Goal: Transaction & Acquisition: Download file/media

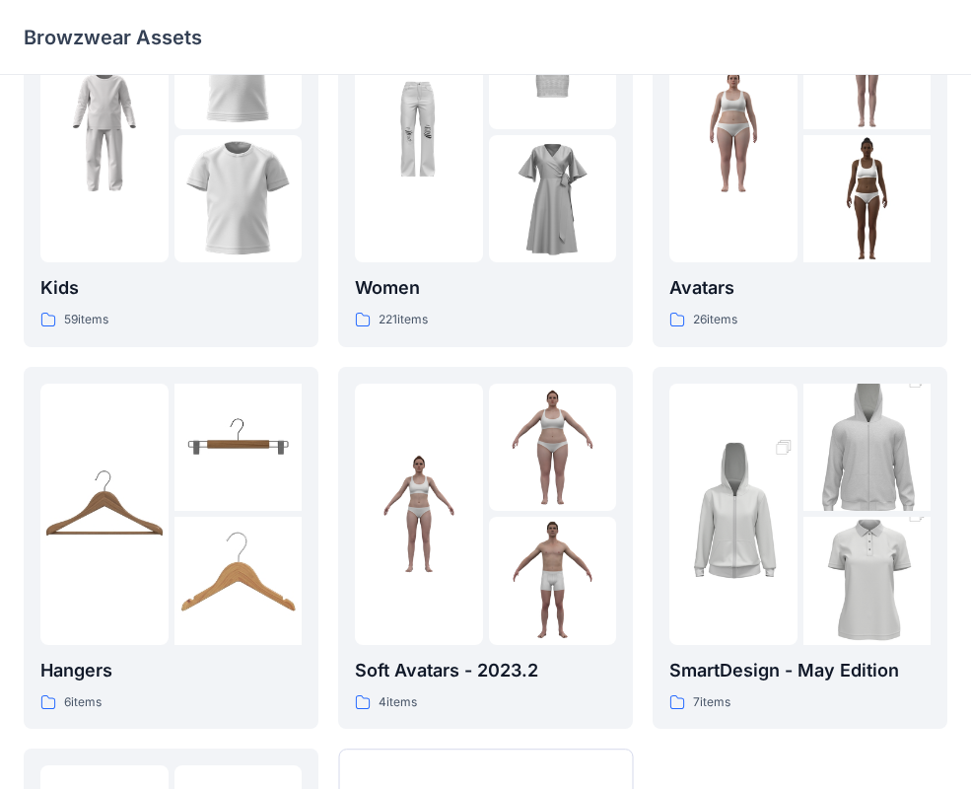
scroll to position [119, 0]
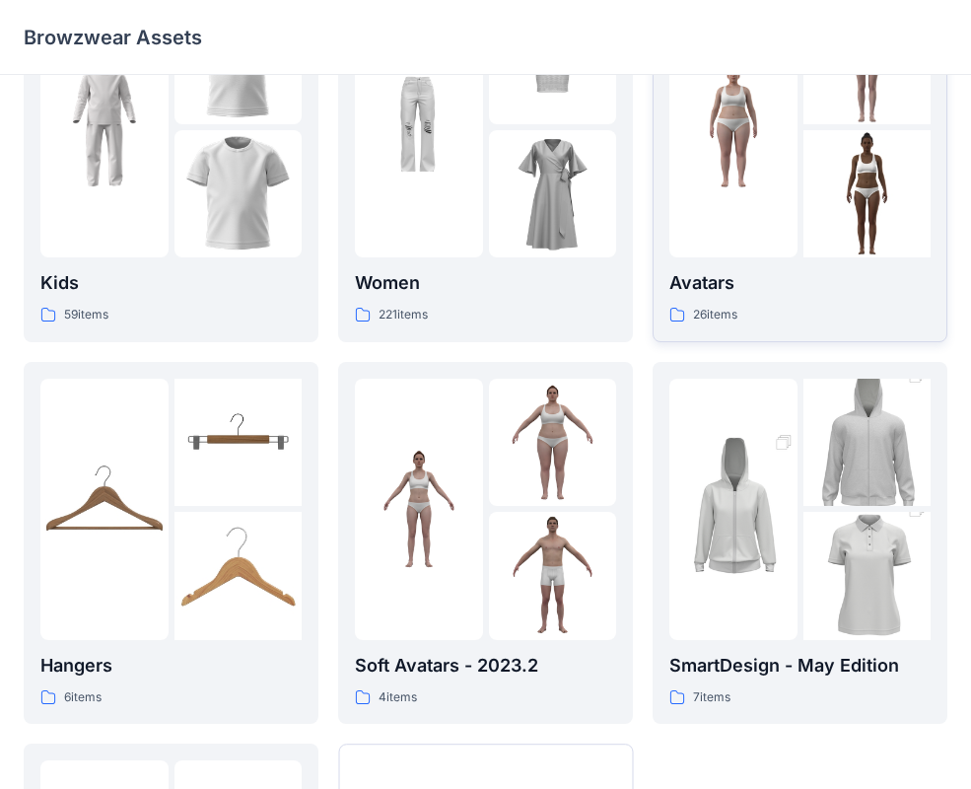
click at [784, 305] on div "26 items" at bounding box center [799, 315] width 261 height 21
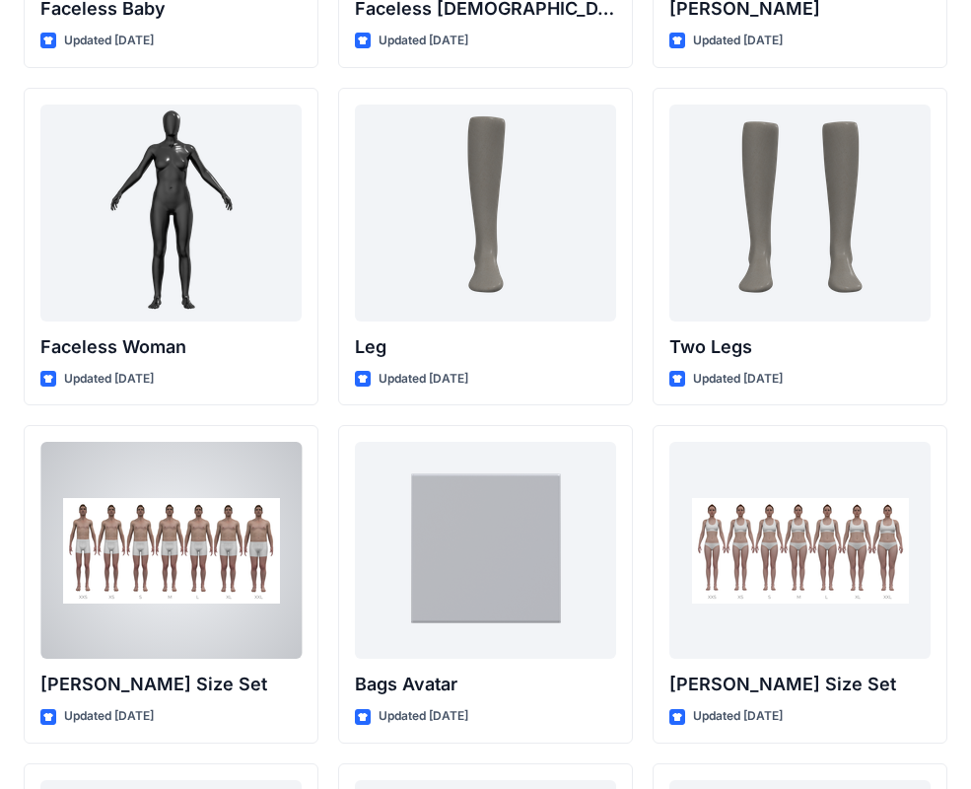
scroll to position [1704, 0]
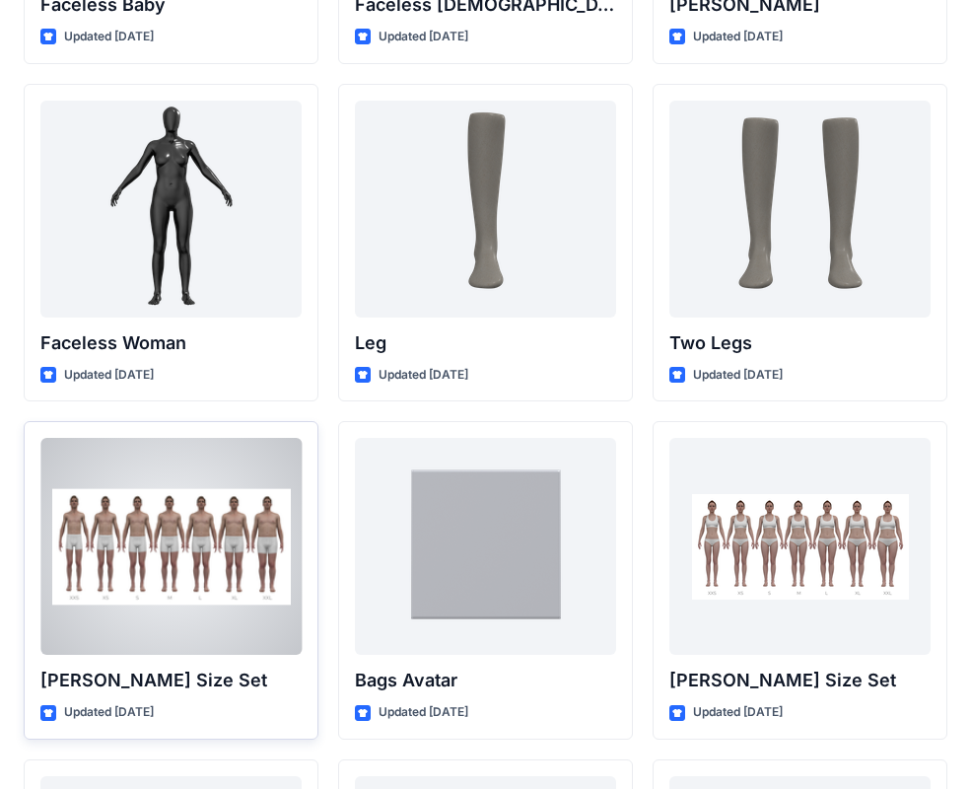
click at [217, 523] on div at bounding box center [170, 546] width 261 height 217
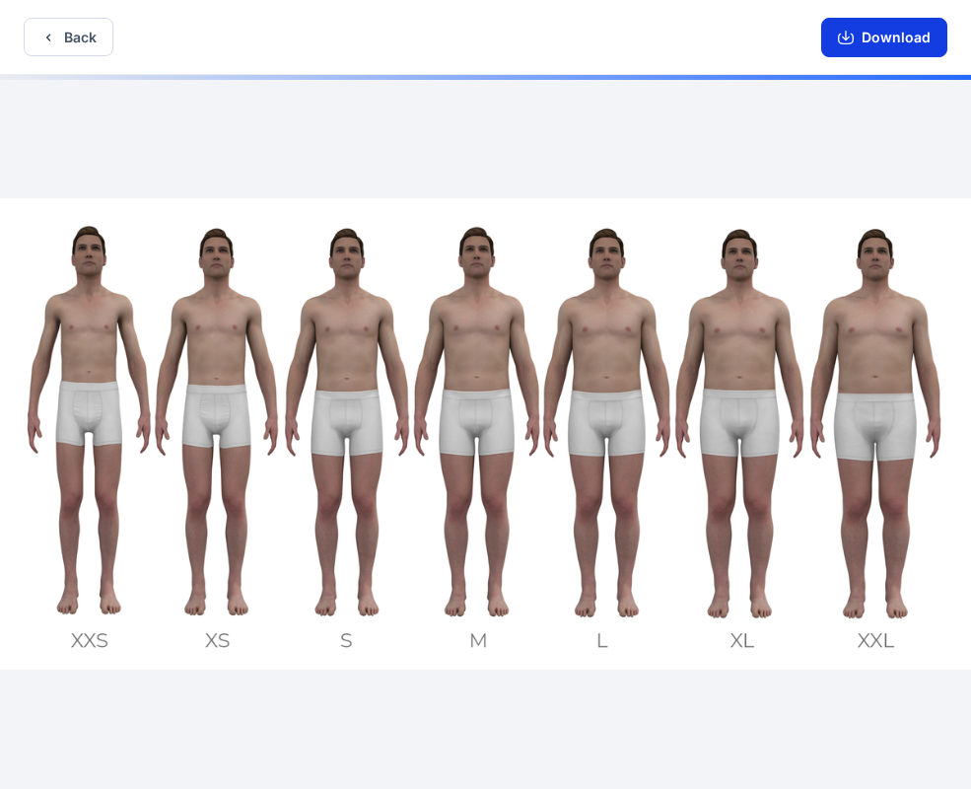
click at [872, 33] on button "Download" at bounding box center [884, 37] width 126 height 39
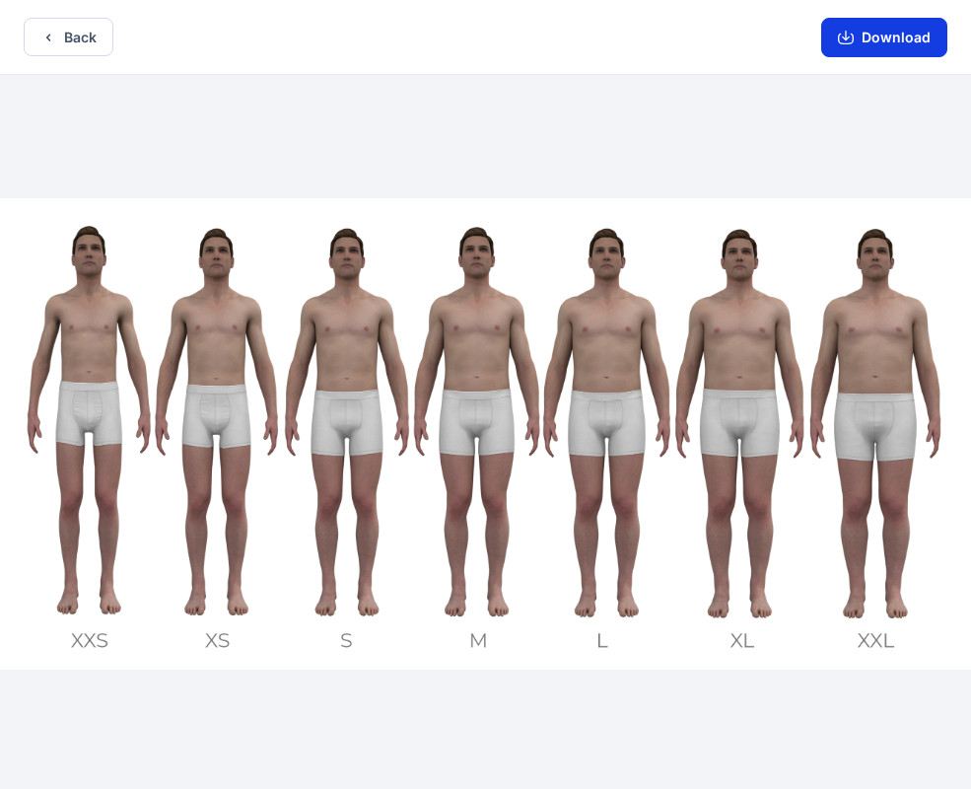
click at [841, 39] on icon "button" at bounding box center [846, 38] width 16 height 16
click at [869, 37] on button "Download" at bounding box center [884, 37] width 126 height 39
click at [869, 38] on button "Download" at bounding box center [884, 37] width 126 height 39
click at [837, 37] on button "Download" at bounding box center [884, 37] width 126 height 39
